Goal: Entertainment & Leisure: Consume media (video, audio)

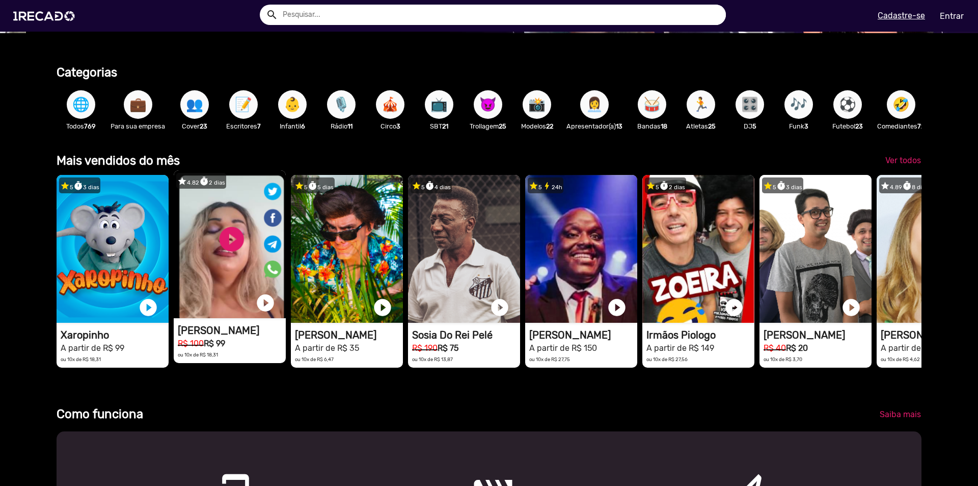
scroll to position [0, 971]
click at [221, 334] on h1 "[PERSON_NAME]" at bounding box center [232, 330] width 108 height 12
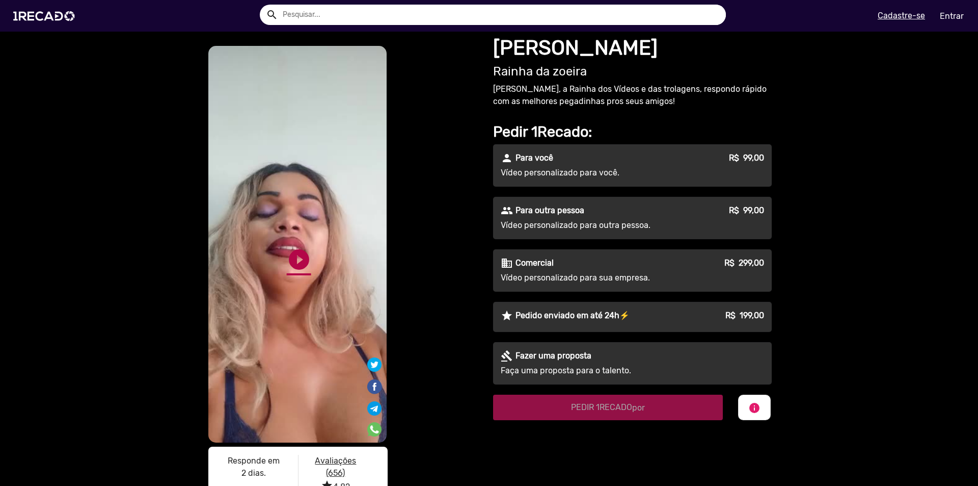
click at [298, 255] on link "play_circle_filled" at bounding box center [299, 259] width 24 height 24
click at [298, 247] on link "pause_circle" at bounding box center [299, 259] width 24 height 24
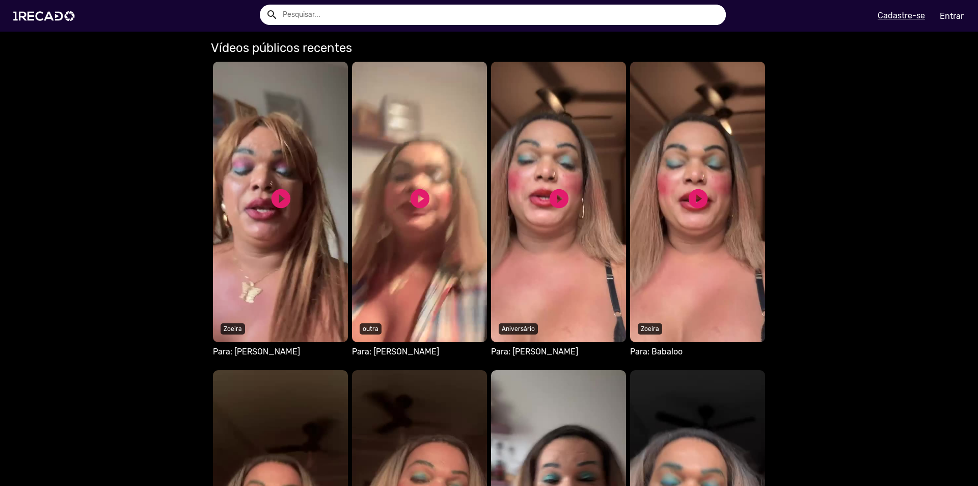
scroll to position [586, 0]
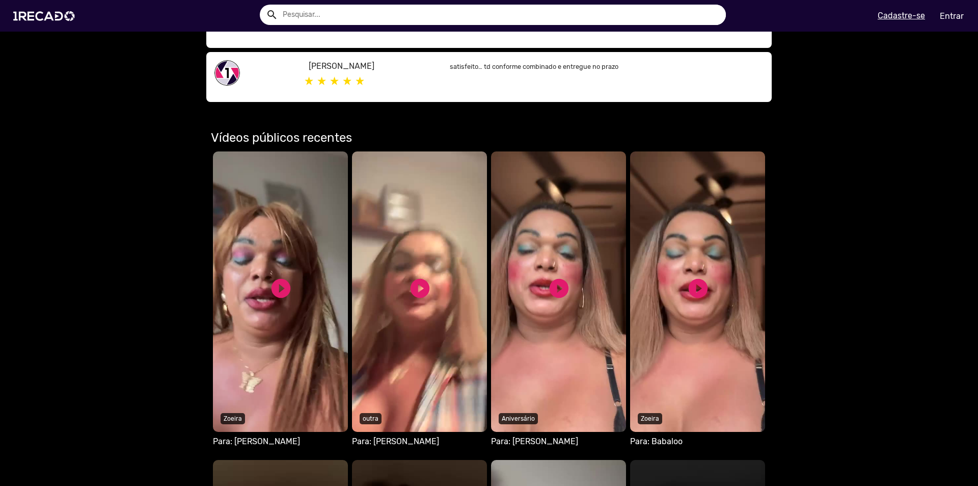
click at [348, 229] on video "Seu navegador não reproduz vídeo em HTML5" at bounding box center [280, 291] width 135 height 280
click at [697, 277] on link "play_circle_filled" at bounding box center [698, 288] width 23 height 23
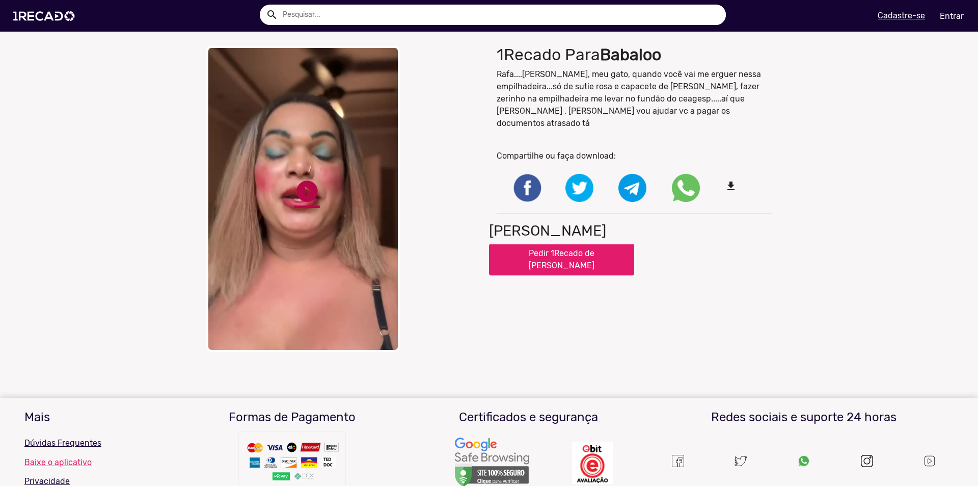
click at [311, 185] on link "play_circle_filled" at bounding box center [307, 190] width 25 height 25
click at [305, 178] on link "pause_circle" at bounding box center [307, 190] width 25 height 25
click at [296, 178] on link "play_circle_filled" at bounding box center [307, 190] width 25 height 25
